Goal: Transaction & Acquisition: Purchase product/service

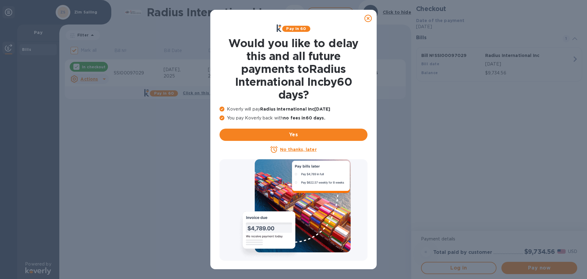
click at [366, 16] on icon at bounding box center [368, 18] width 7 height 7
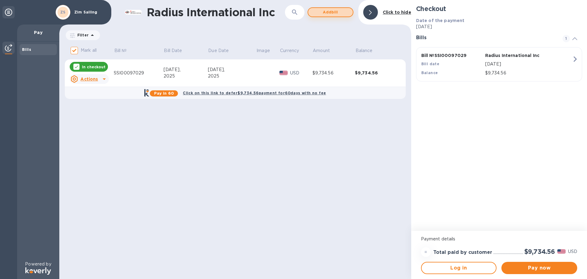
click at [328, 10] on span "Add bill" at bounding box center [330, 12] width 35 height 7
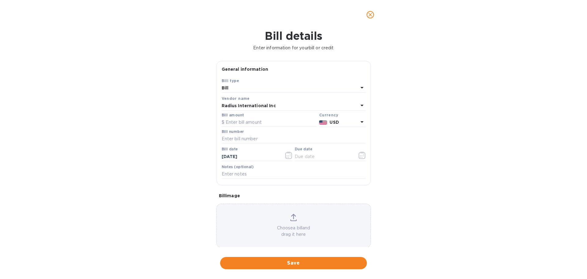
click at [261, 88] on div "Bill" at bounding box center [290, 88] width 137 height 9
click at [261, 88] on div "Bill type Bill Credit" at bounding box center [294, 106] width 144 height 46
click at [285, 101] on p "Bill" at bounding box center [291, 102] width 129 height 6
click at [249, 124] on input "text" at bounding box center [269, 122] width 95 height 9
click at [261, 123] on input "text" at bounding box center [269, 122] width 95 height 9
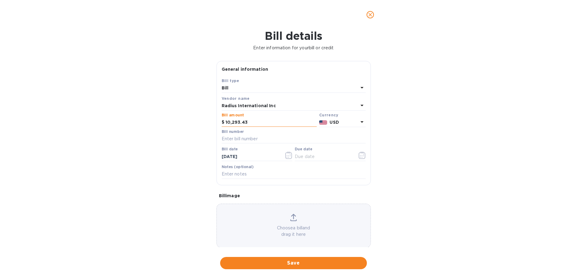
type input "10,293.43"
type input "SSI00097954"
click at [360, 155] on icon "button" at bounding box center [362, 154] width 7 height 7
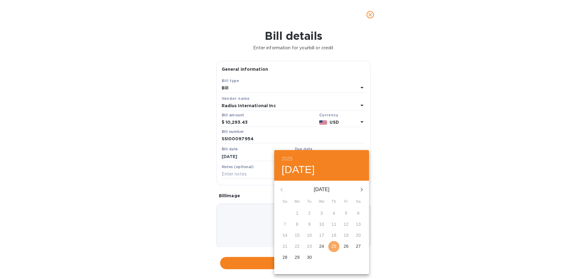
click at [334, 247] on p "25" at bounding box center [334, 246] width 5 height 6
type input "[DATE]"
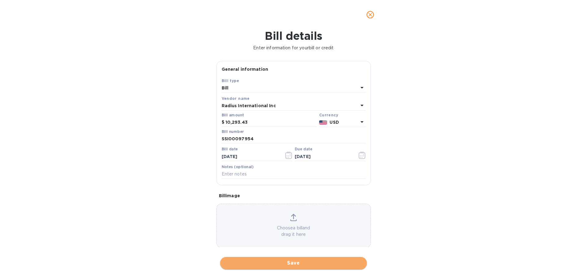
click at [333, 265] on span "Save" at bounding box center [293, 262] width 137 height 7
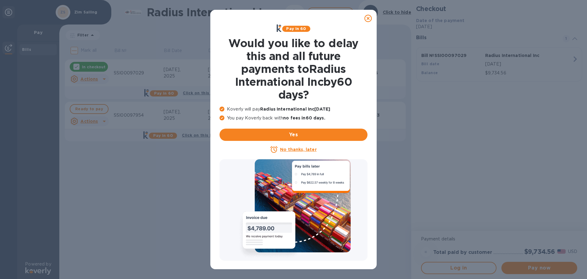
click at [366, 16] on icon at bounding box center [368, 18] width 7 height 7
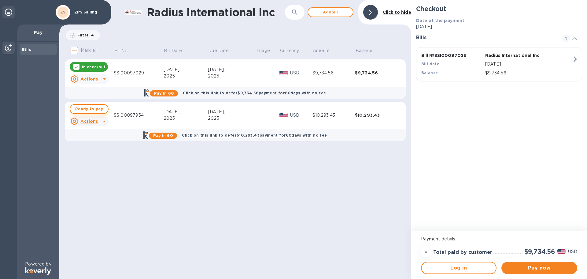
click at [95, 109] on span "Ready to pay" at bounding box center [89, 108] width 28 height 7
checkbox input "true"
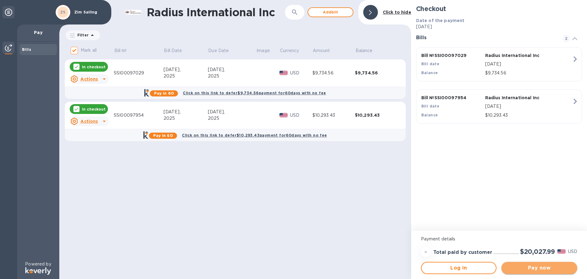
click at [519, 271] on span "Pay now" at bounding box center [539, 267] width 66 height 7
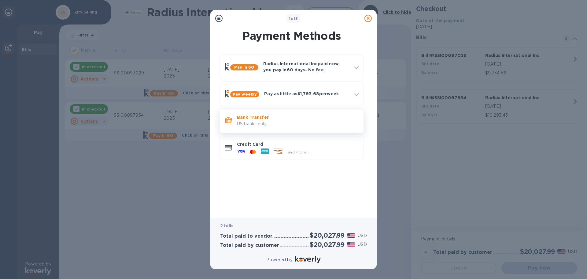
click at [259, 115] on p "Bank Transfer" at bounding box center [298, 117] width 122 height 6
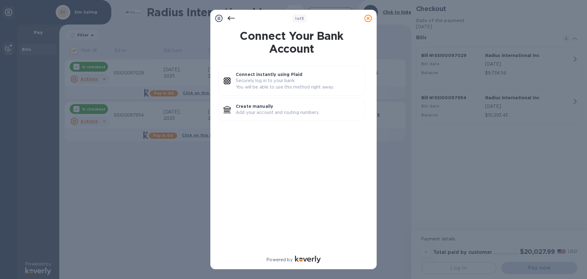
click at [259, 115] on p "Add your account and routing numbers." at bounding box center [298, 112] width 124 height 6
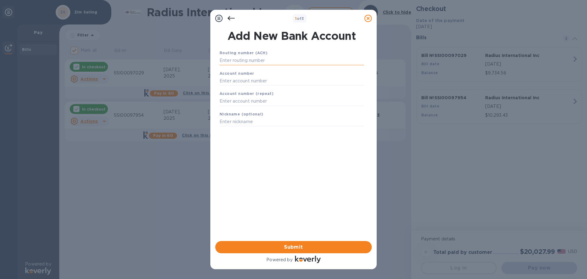
click at [265, 59] on input "text" at bounding box center [292, 60] width 144 height 9
drag, startPoint x: 266, startPoint y: 61, endPoint x: 159, endPoint y: 60, distance: 107.4
click at [159, 60] on div "1 of 3 Add New Bank Account Routing number (ACH) [FINANCIAL_ID] Account number …" at bounding box center [293, 139] width 587 height 279
type input "011500120"
click at [301, 91] on input "text" at bounding box center [292, 88] width 144 height 9
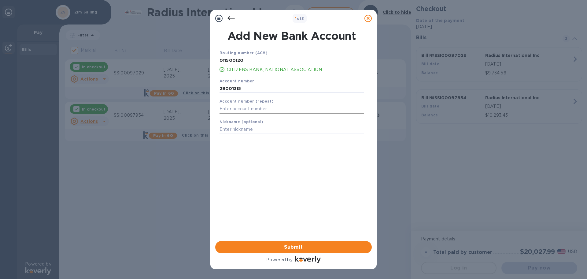
type input "29001315"
click at [304, 106] on input "text" at bounding box center [292, 108] width 144 height 9
type input "29001315"
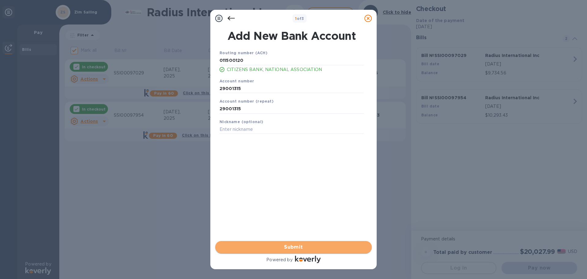
click at [306, 245] on span "Submit" at bounding box center [293, 246] width 147 height 7
